Goal: Understand process/instructions: Learn about a topic

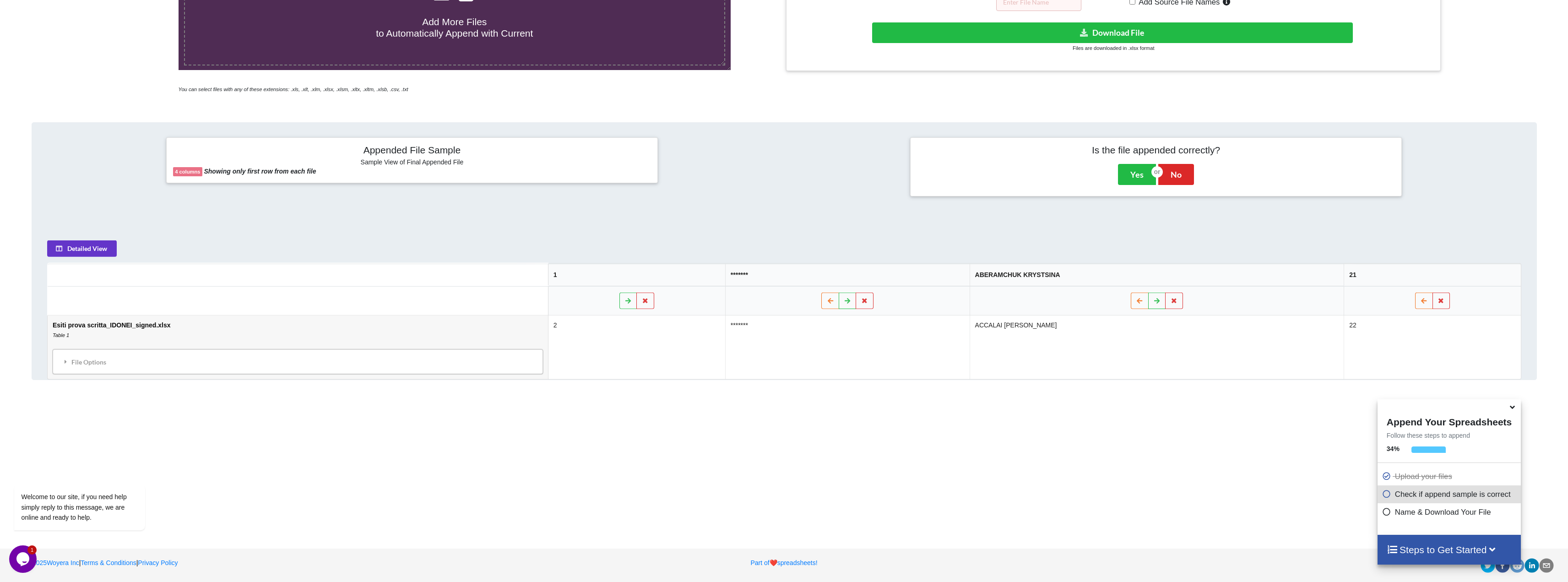
scroll to position [300, 0]
click at [65, 362] on icon at bounding box center [65, 362] width 9 height 7
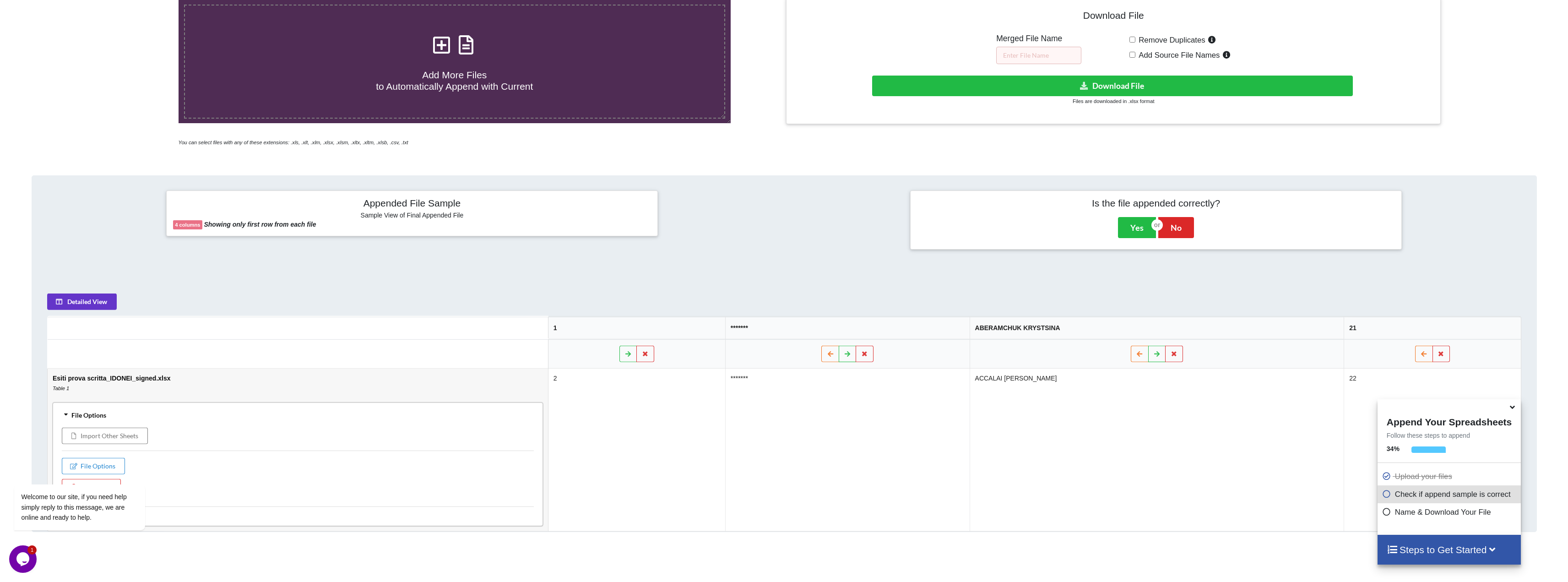
scroll to position [26, 0]
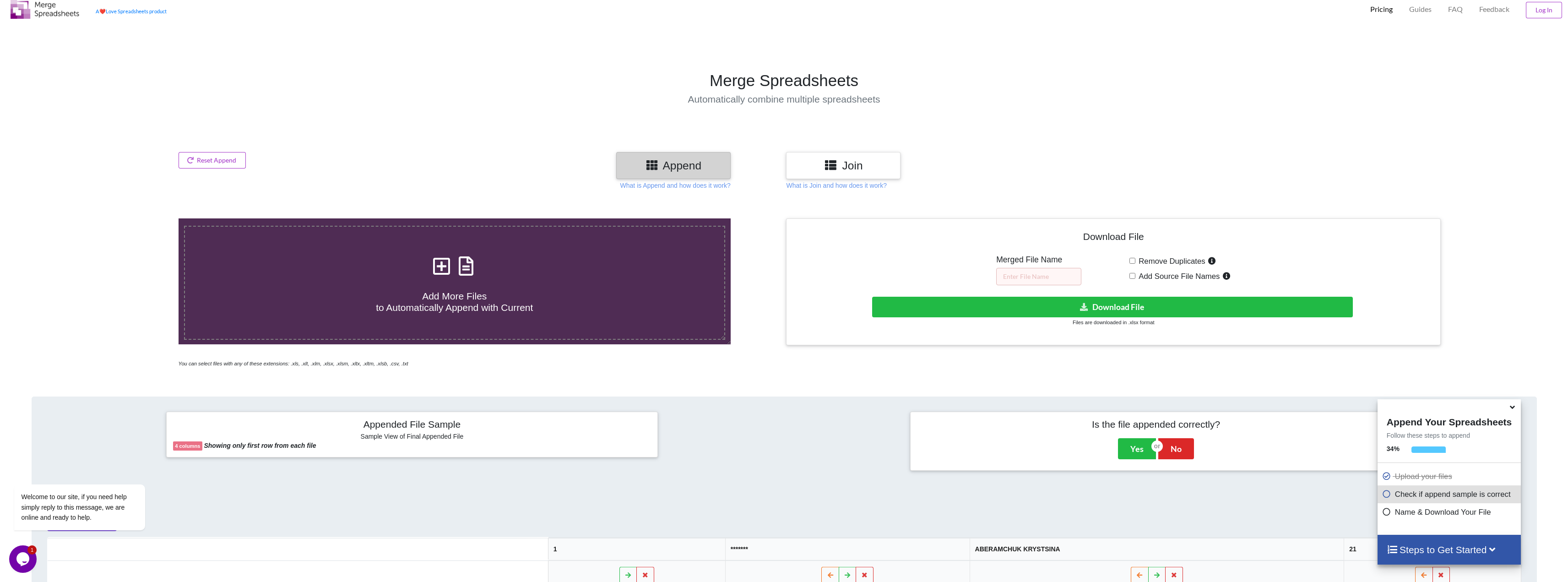
click at [825, 163] on h3 "Join" at bounding box center [844, 166] width 100 height 14
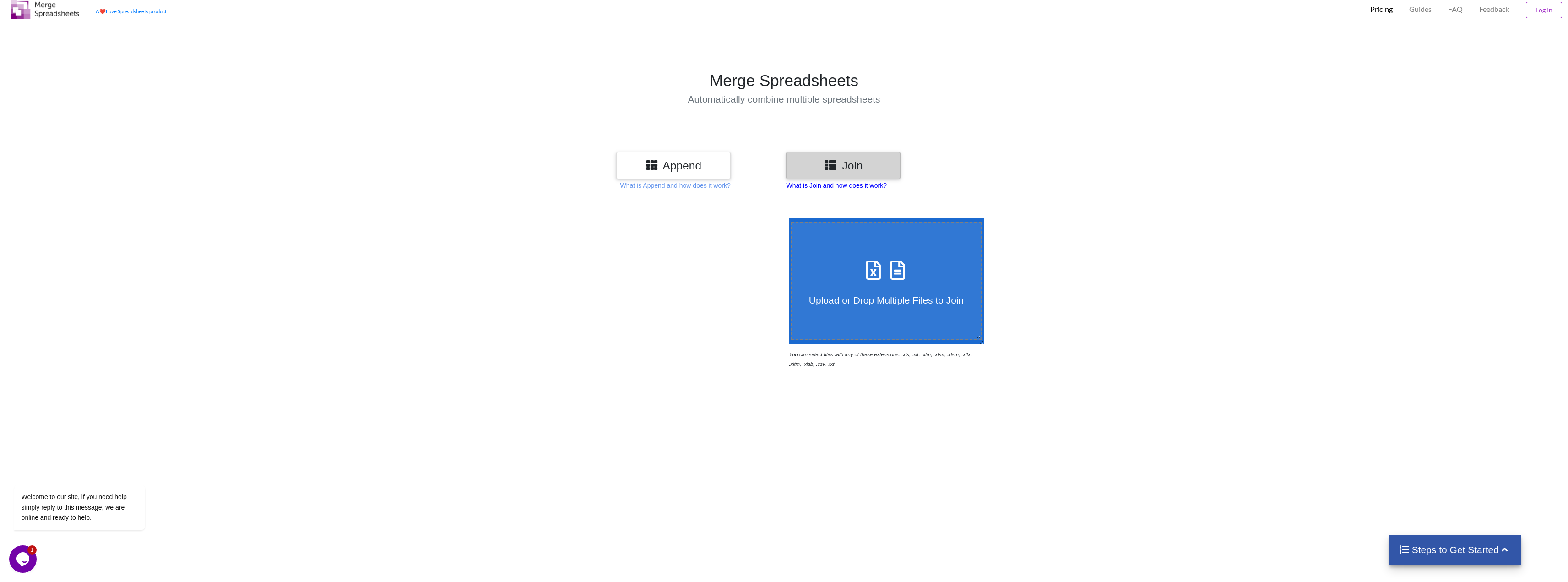
click at [810, 190] on p "What is Join and how does it work?" at bounding box center [836, 185] width 100 height 9
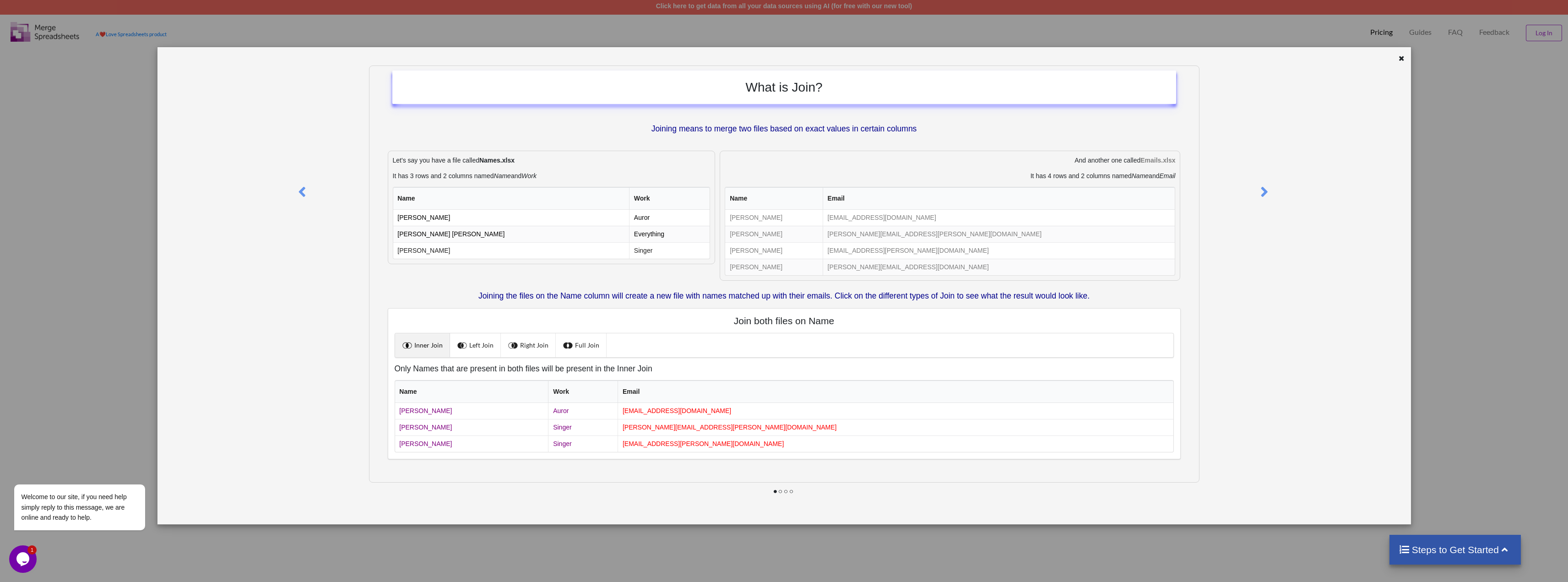
scroll to position [0, 0]
click at [1402, 57] on icon at bounding box center [1401, 58] width 8 height 7
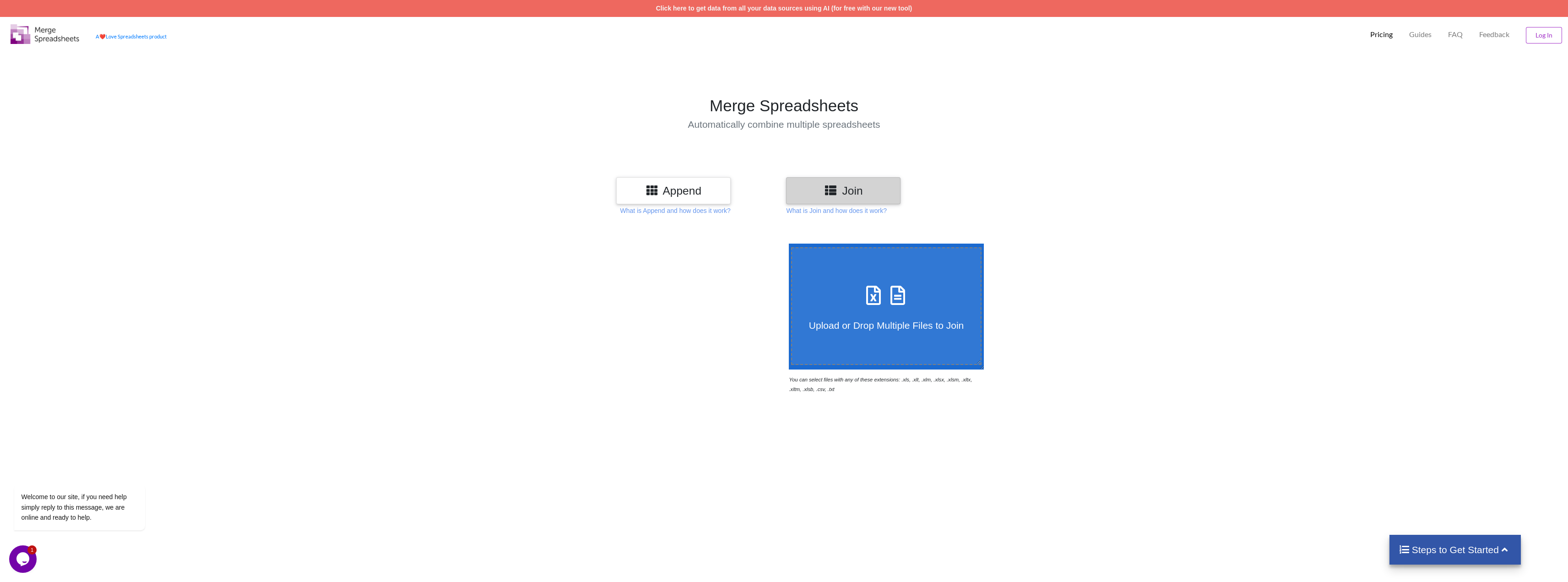
click at [683, 196] on h3 "Append" at bounding box center [673, 191] width 100 height 14
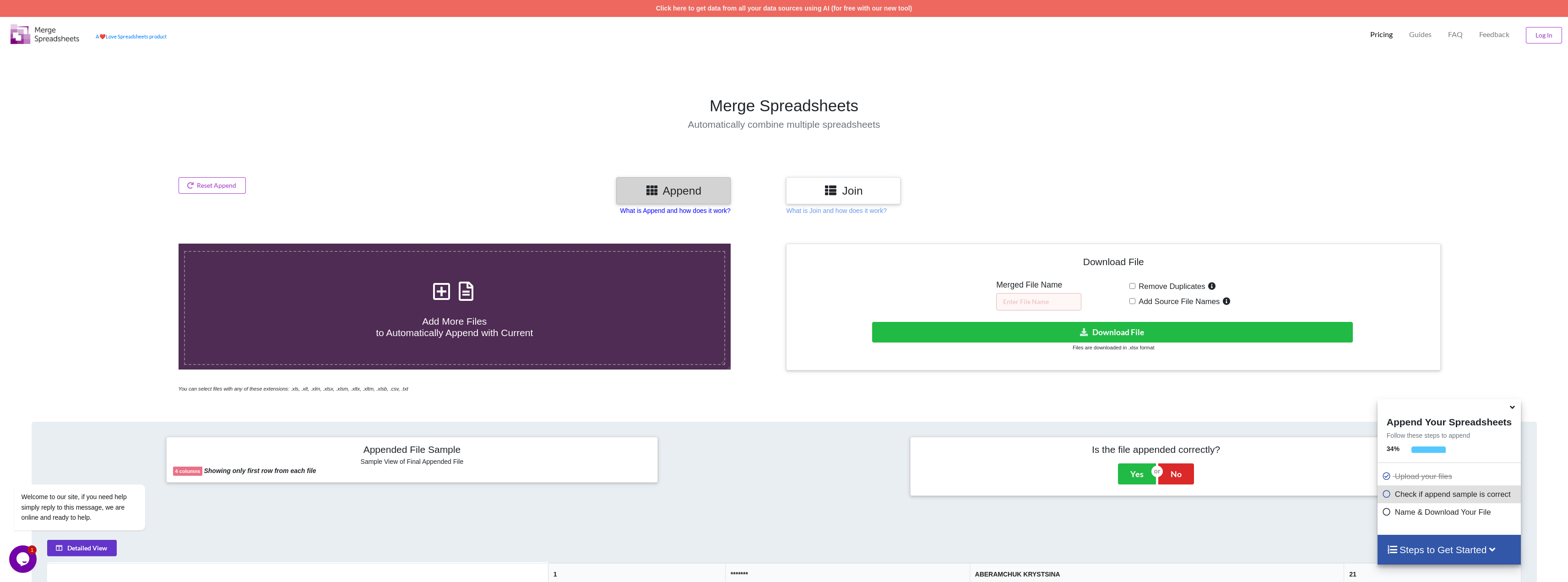
click at [678, 210] on p "What is Append and how does it work?" at bounding box center [676, 210] width 111 height 9
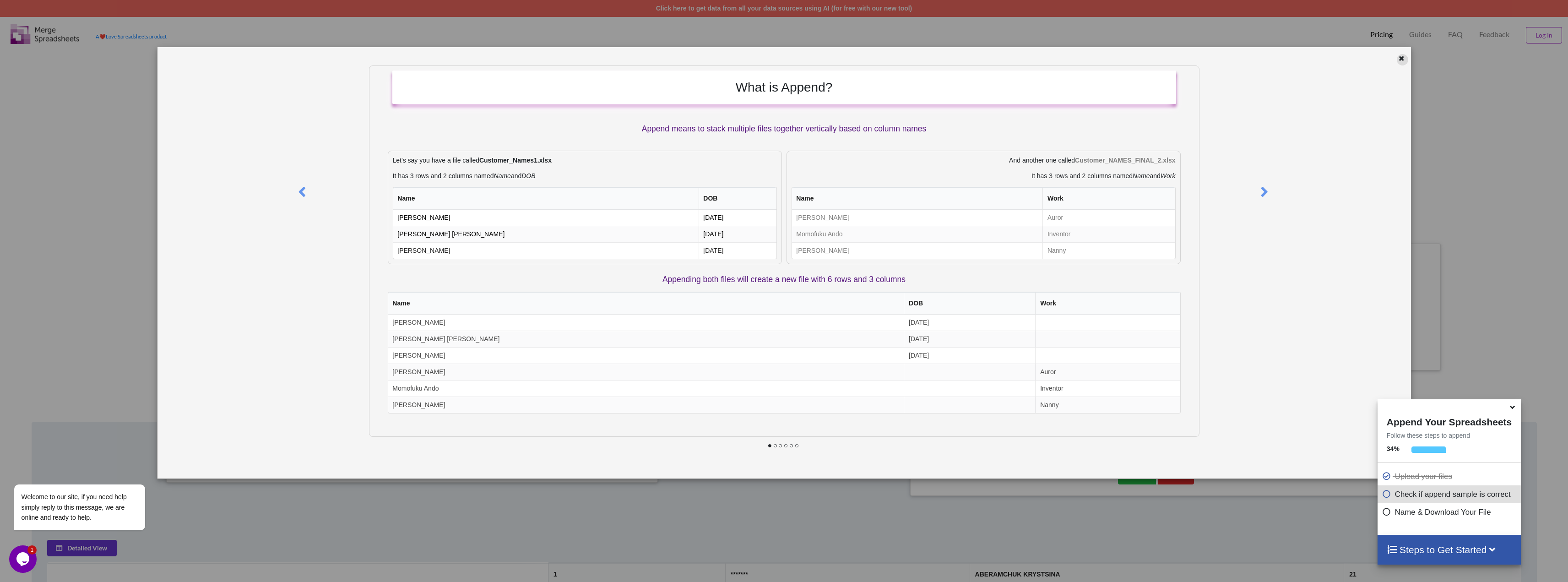
click at [1401, 58] on icon at bounding box center [1401, 58] width 8 height 7
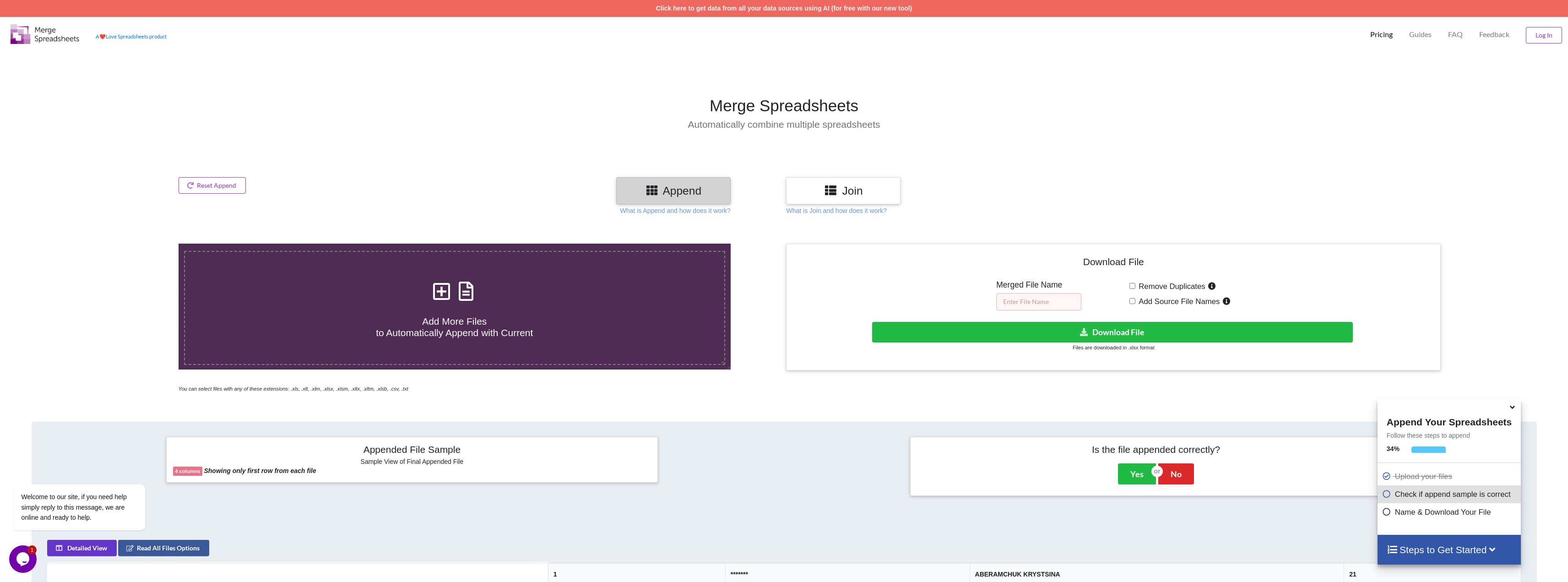
click at [1028, 301] on input "text" at bounding box center [1039, 302] width 85 height 17
type input "excer"
click at [1121, 337] on button "Download File" at bounding box center [1112, 333] width 480 height 20
